Goal: Find specific page/section

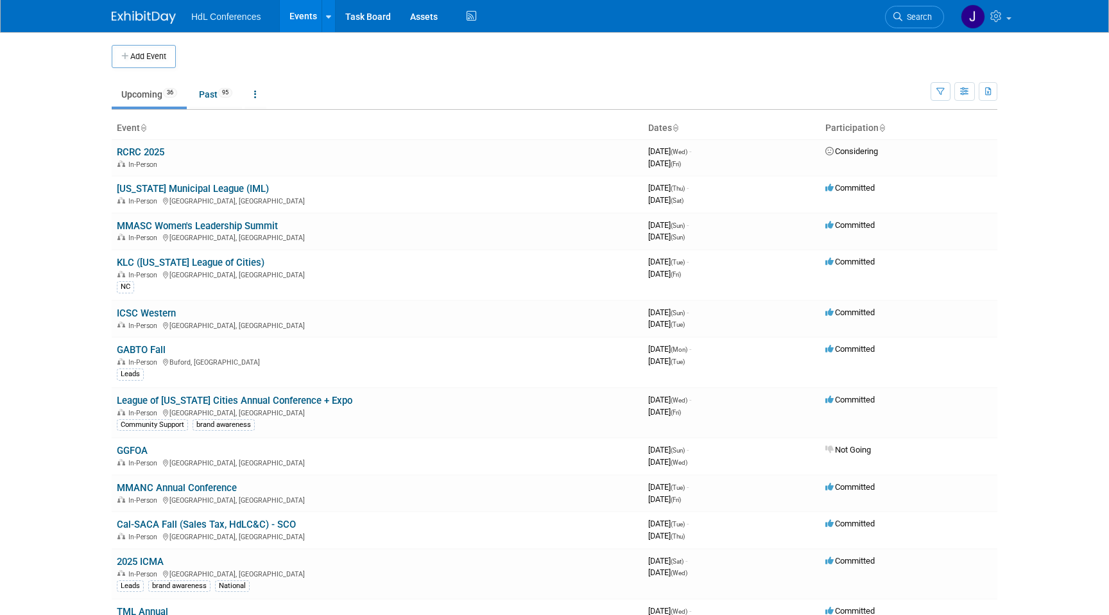
click at [897, 5] on li "Search" at bounding box center [914, 15] width 59 height 31
click at [904, 8] on link "Search" at bounding box center [914, 17] width 59 height 22
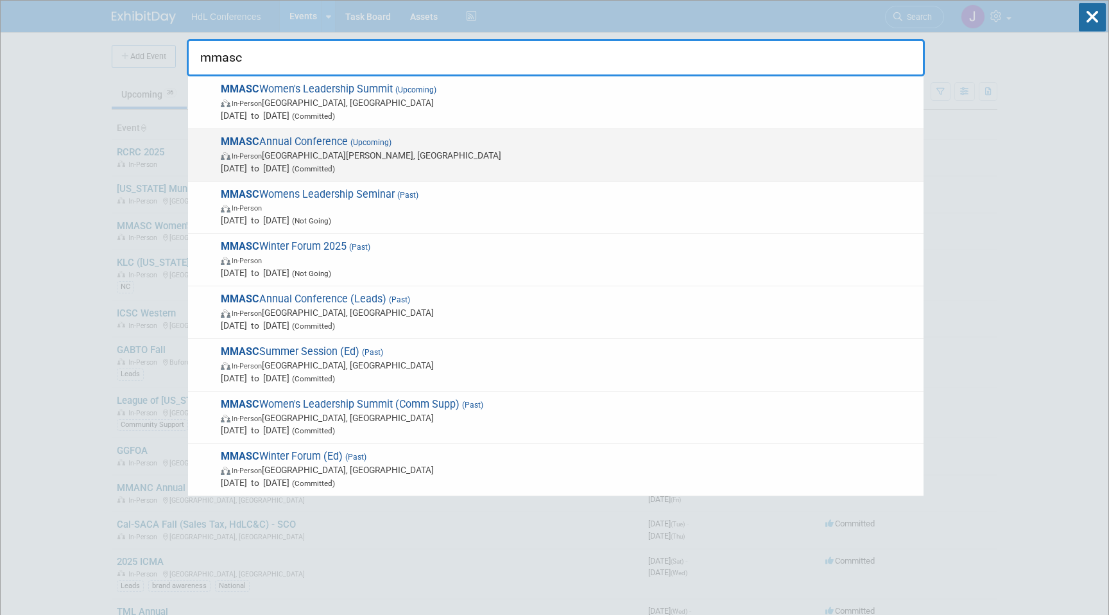
type input "mmasc"
click at [377, 151] on span "In-Person [GEOGRAPHIC_DATA][PERSON_NAME], [GEOGRAPHIC_DATA]" at bounding box center [569, 155] width 696 height 13
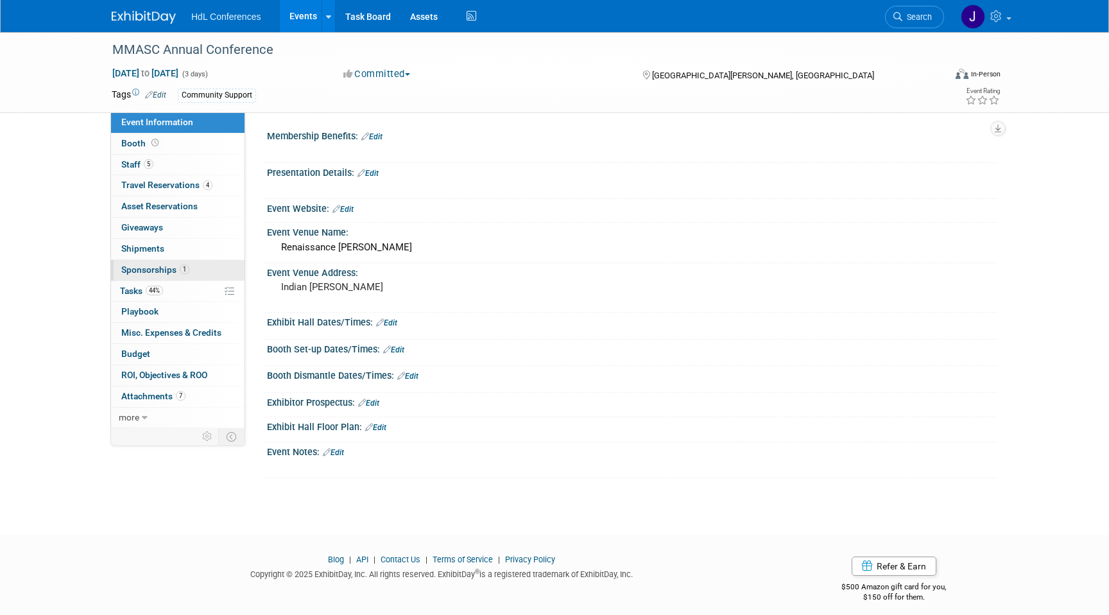
click at [201, 259] on div "Event Information Event Info Booth Booth 5 Staff 5 Staff 4 Travel Reservations …" at bounding box center [177, 270] width 135 height 316
click at [210, 278] on link "1 Sponsorships 1" at bounding box center [177, 270] width 133 height 21
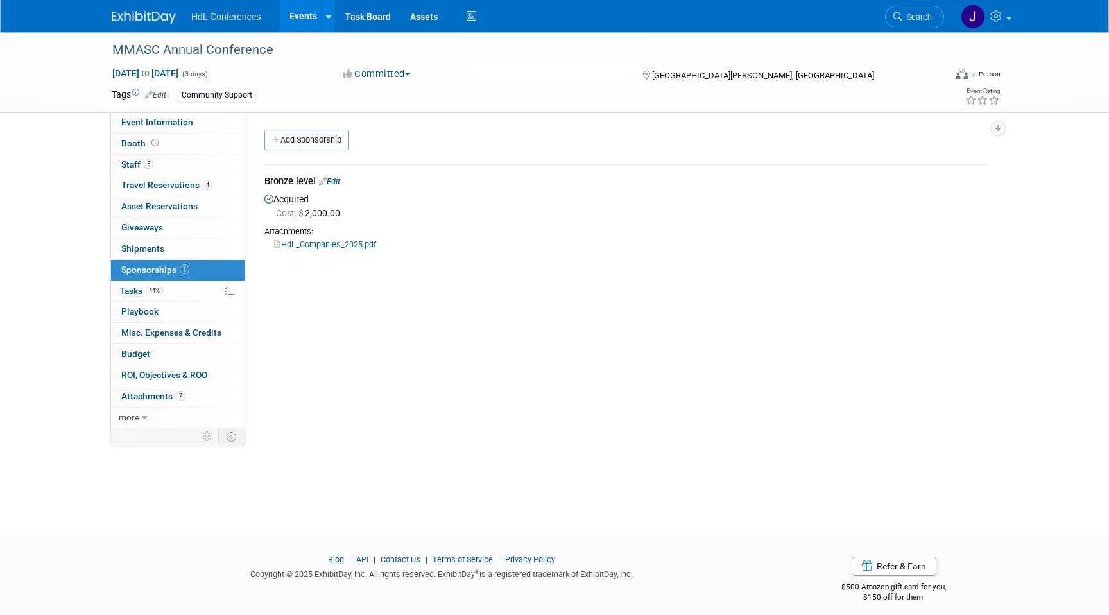
click at [323, 243] on link "HdL_Companies_2025.pdf" at bounding box center [325, 244] width 102 height 10
